Goal: Find specific page/section: Locate a particular part of the current website

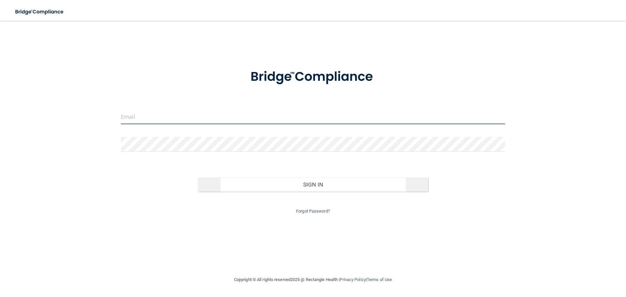
type input "[EMAIL_ADDRESS][DOMAIN_NAME]"
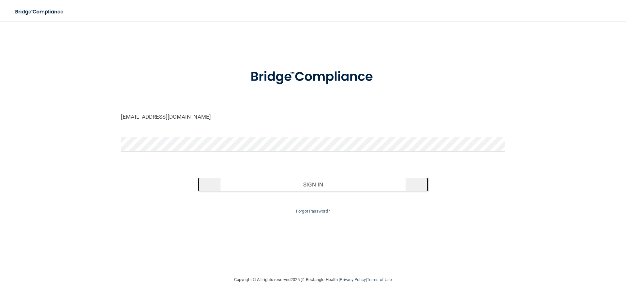
click at [304, 187] on button "Sign In" at bounding box center [313, 185] width 231 height 14
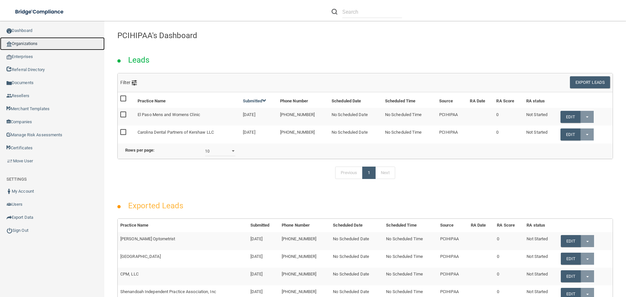
click at [44, 45] on link "Organizations" at bounding box center [52, 43] width 105 height 13
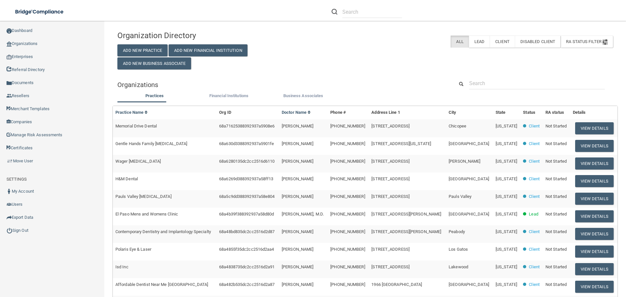
click at [495, 90] on div "Organizations" at bounding box center [366, 84] width 506 height 15
click at [493, 83] on input "text" at bounding box center [538, 83] width 136 height 12
paste input "Garden spot dental care"
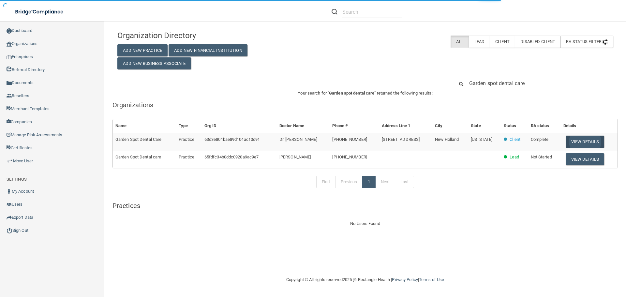
type input "Garden spot dental care"
click at [574, 140] on button "View Details" at bounding box center [585, 142] width 39 height 12
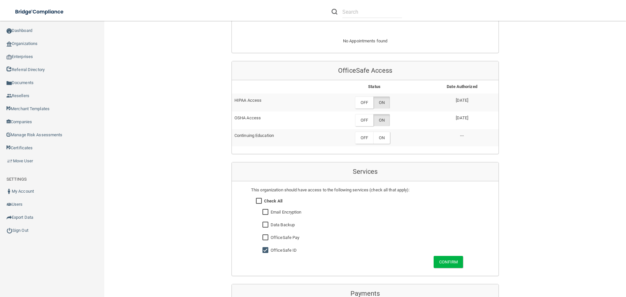
scroll to position [326, 0]
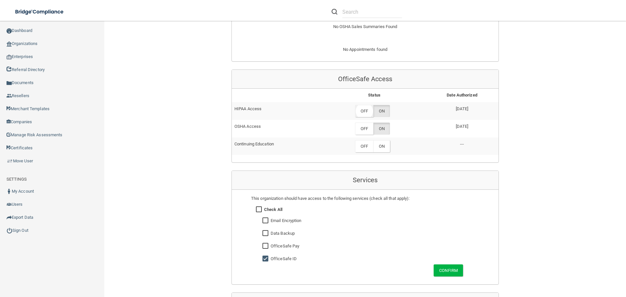
click at [362, 108] on label "OFF" at bounding box center [364, 111] width 18 height 12
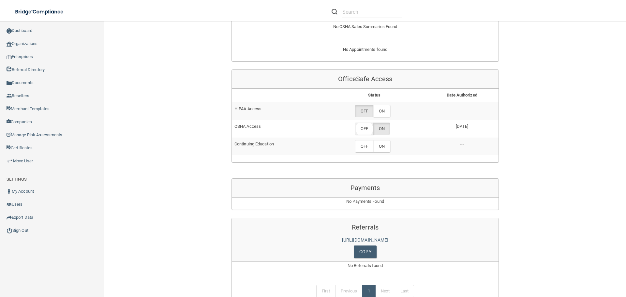
click at [364, 127] on label "OFF" at bounding box center [364, 129] width 18 height 12
